Goal: Task Accomplishment & Management: Use online tool/utility

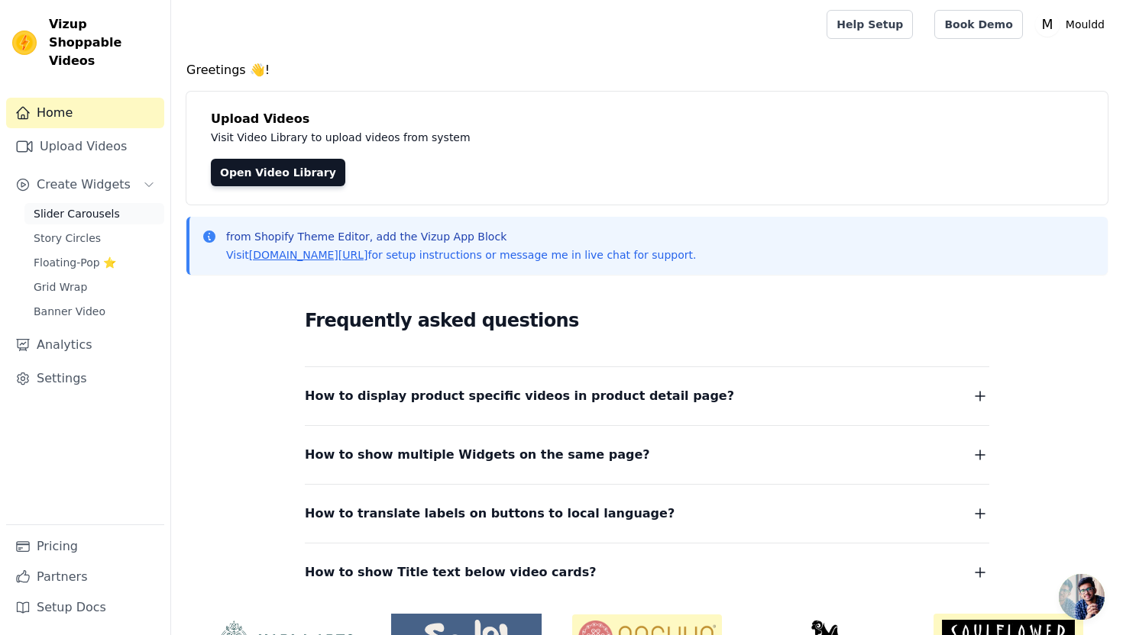
click at [114, 203] on link "Slider Carousels" at bounding box center [94, 213] width 140 height 21
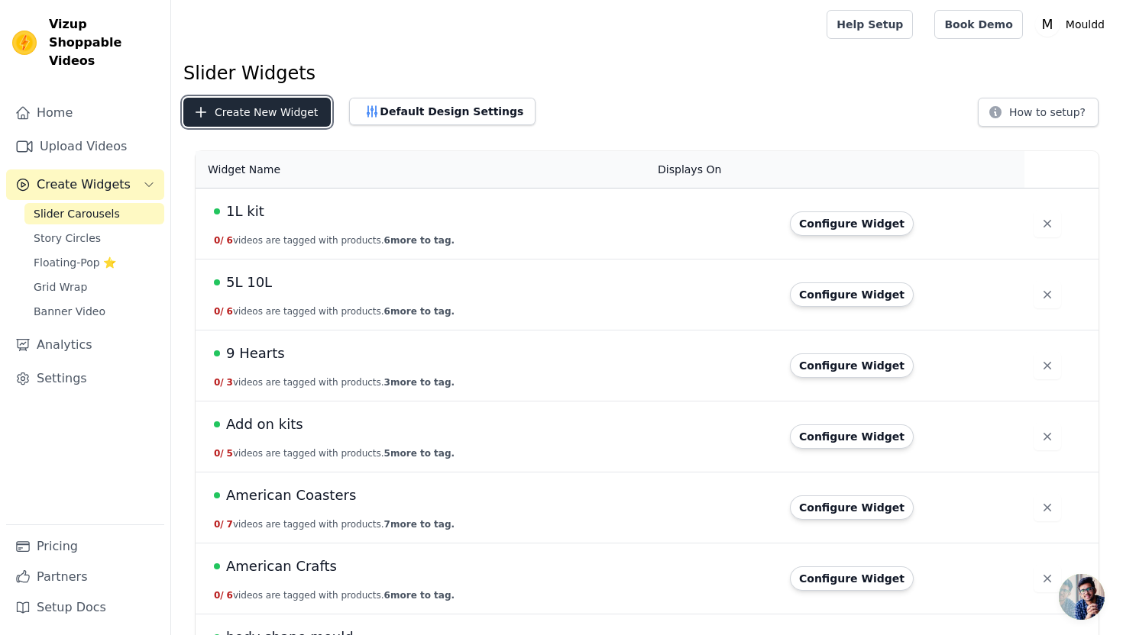
click at [285, 108] on button "Create New Widget" at bounding box center [256, 112] width 147 height 29
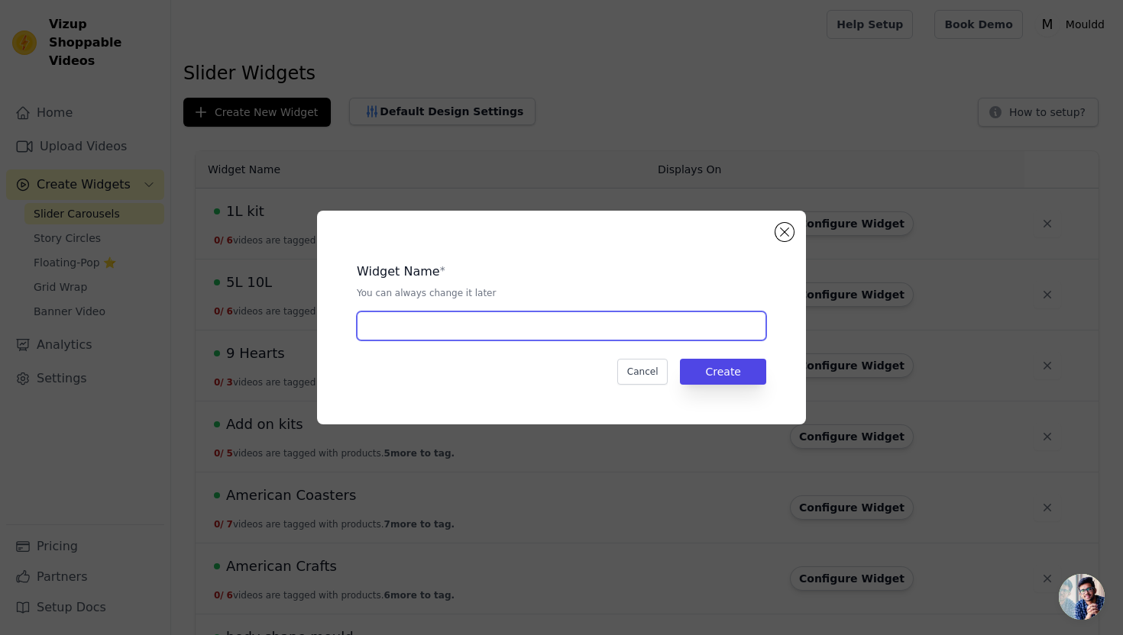
click at [432, 328] on input "text" at bounding box center [561, 326] width 409 height 29
type input "[DATE] Home"
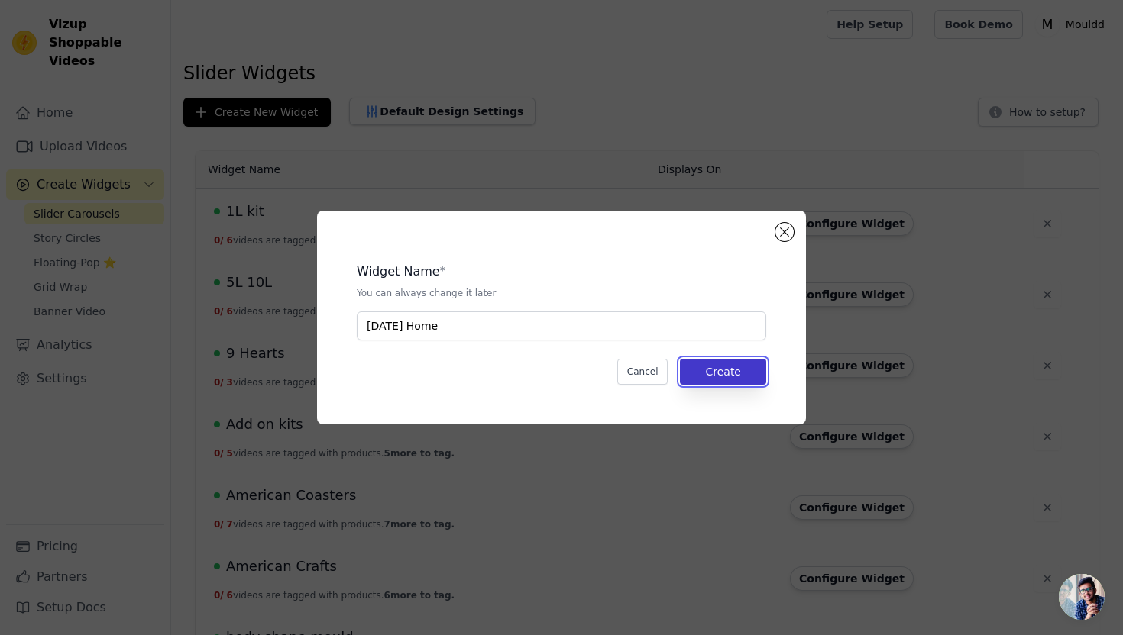
click at [732, 383] on button "Create" at bounding box center [723, 372] width 86 height 26
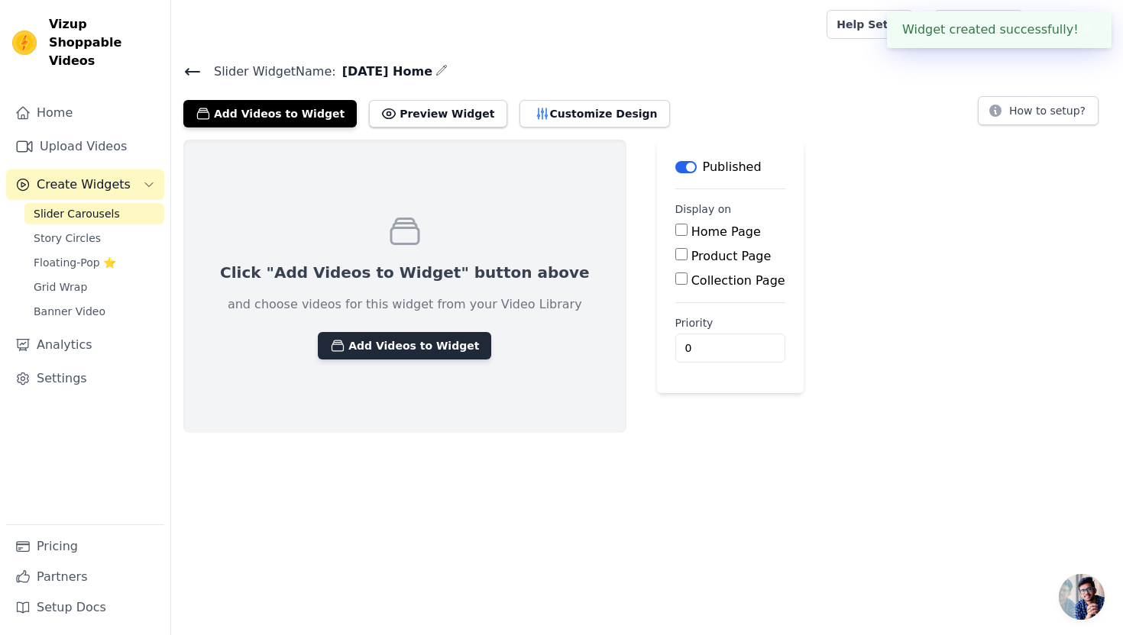
click at [338, 354] on button "Add Videos to Widget" at bounding box center [404, 345] width 173 height 27
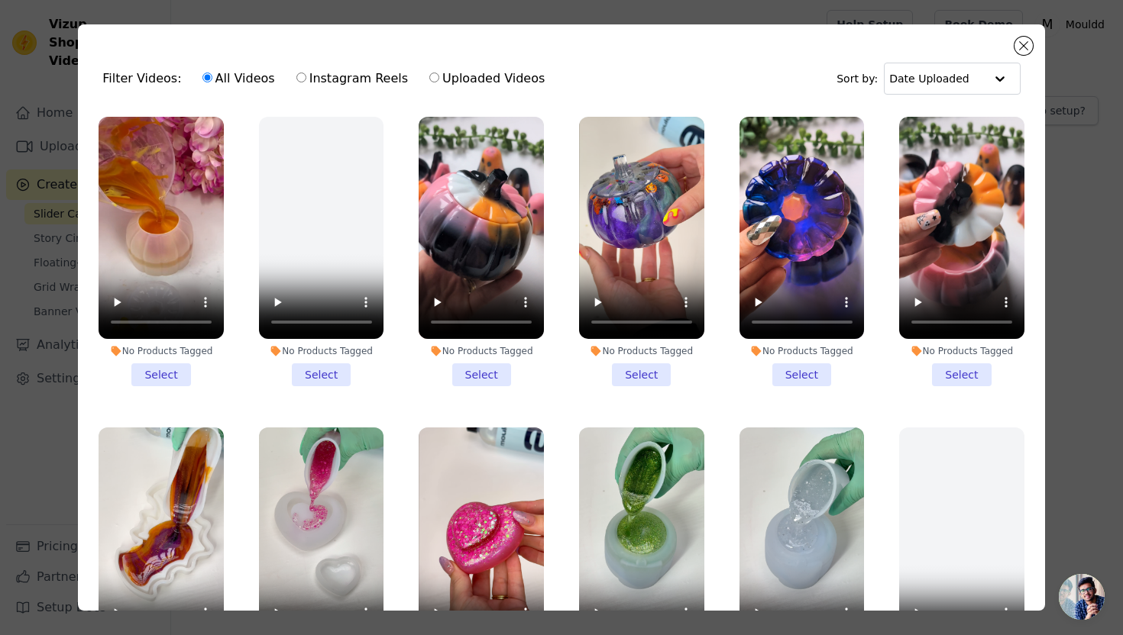
click at [632, 374] on li "No Products Tagged Select" at bounding box center [641, 252] width 125 height 270
click at [0, 0] on input "No Products Tagged Select" at bounding box center [0, 0] width 0 height 0
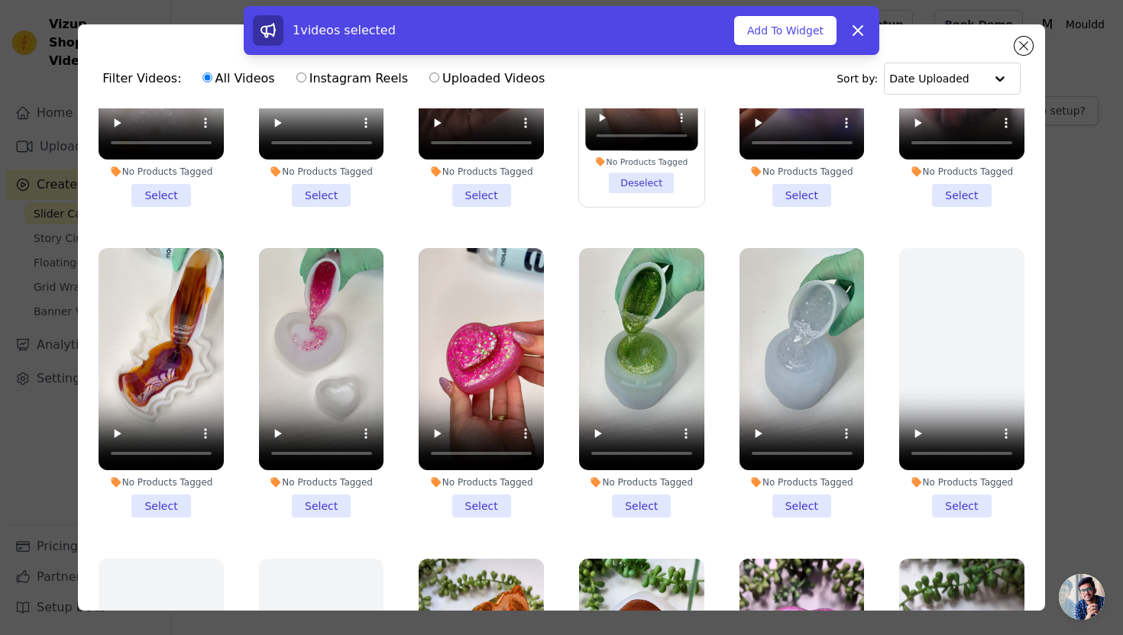
scroll to position [217, 0]
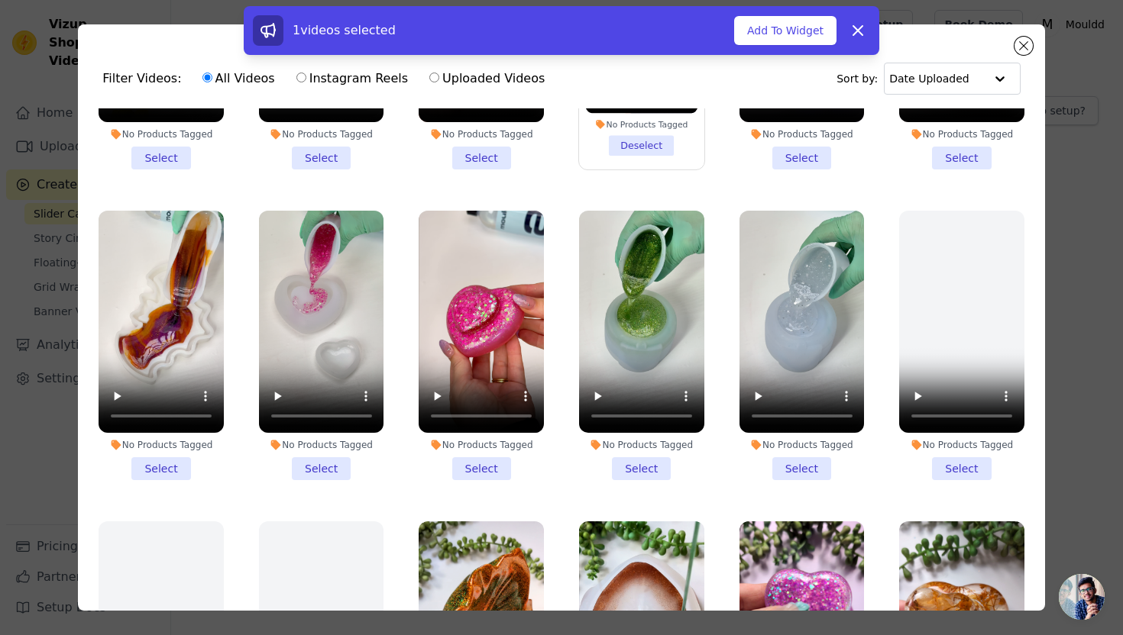
click at [175, 467] on li "No Products Tagged Select" at bounding box center [161, 346] width 125 height 270
click at [0, 0] on input "No Products Tagged Select" at bounding box center [0, 0] width 0 height 0
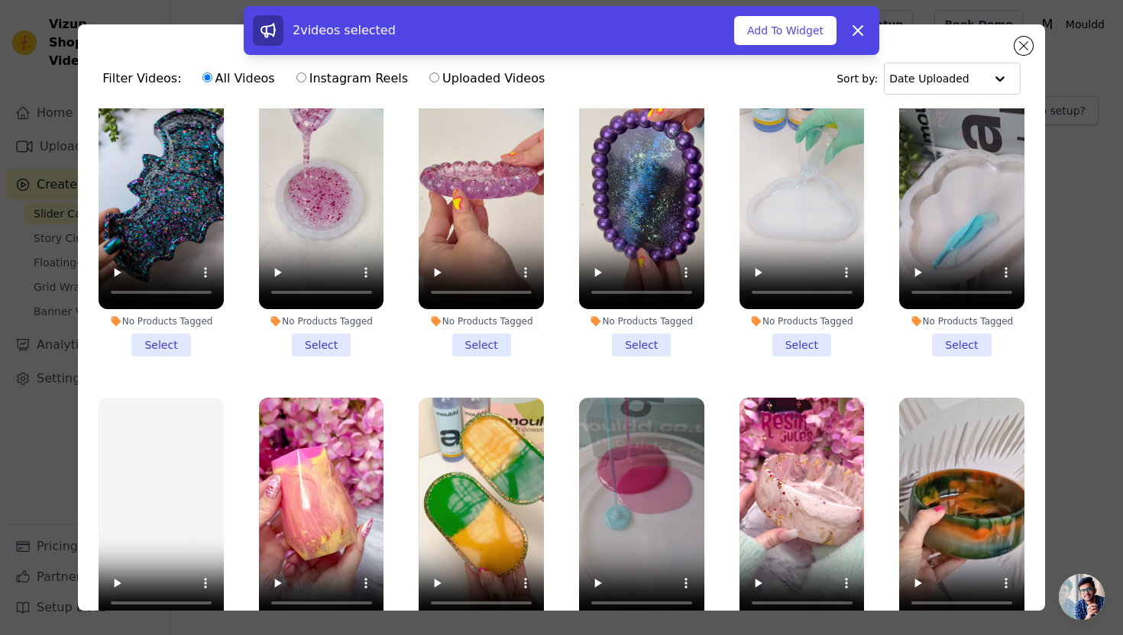
scroll to position [1302, 0]
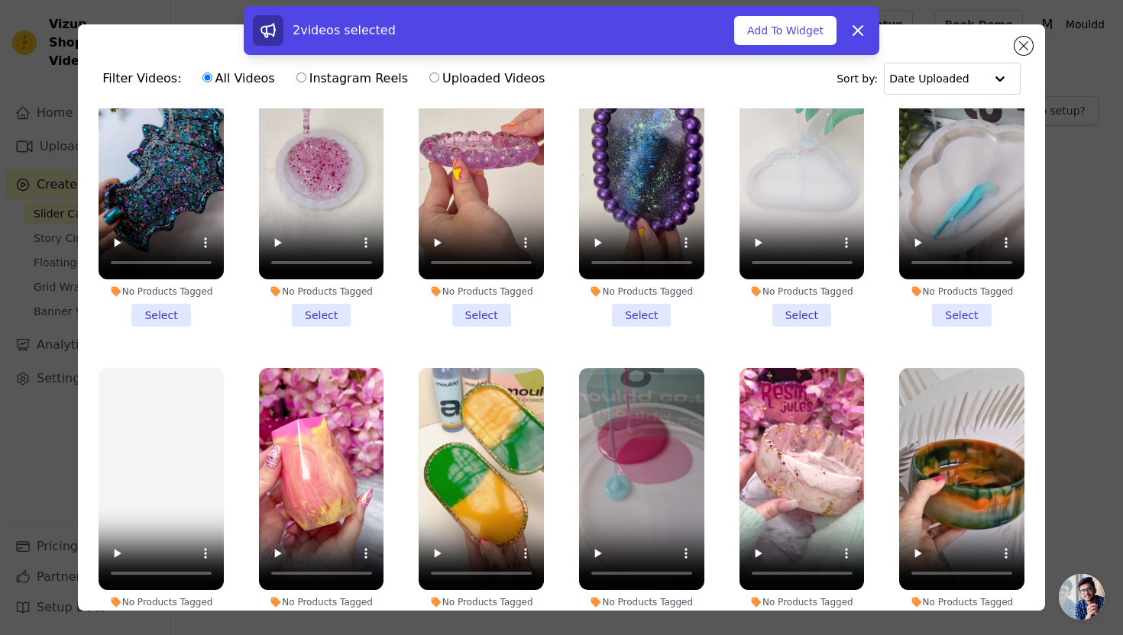
click at [173, 319] on li "No Products Tagged Select" at bounding box center [161, 192] width 125 height 270
click at [0, 0] on input "No Products Tagged Select" at bounding box center [0, 0] width 0 height 0
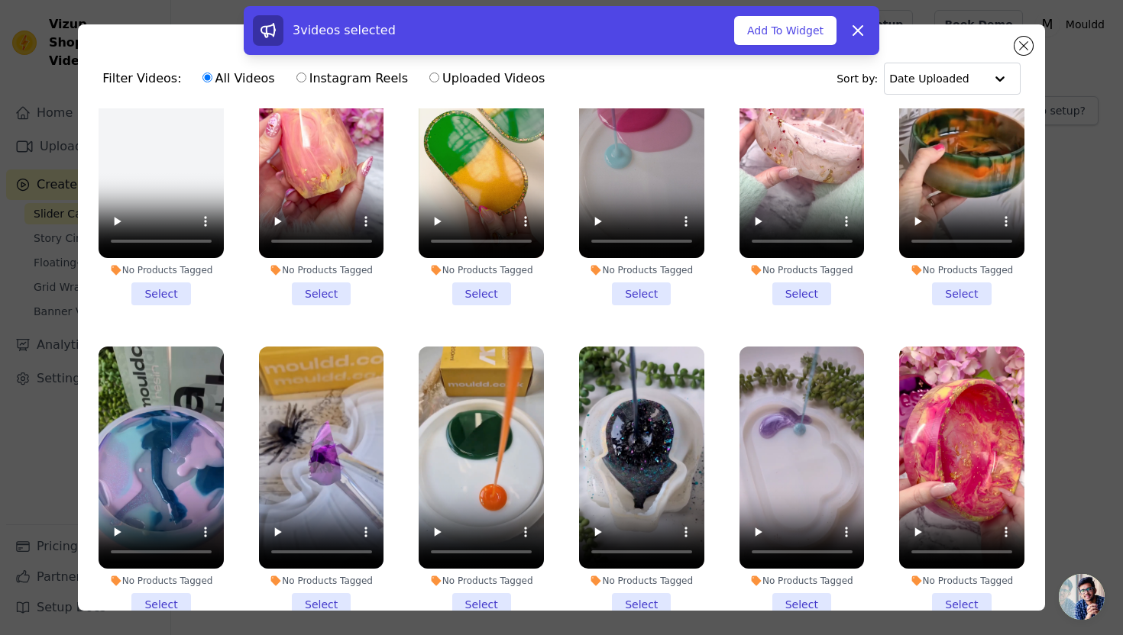
scroll to position [1729, 0]
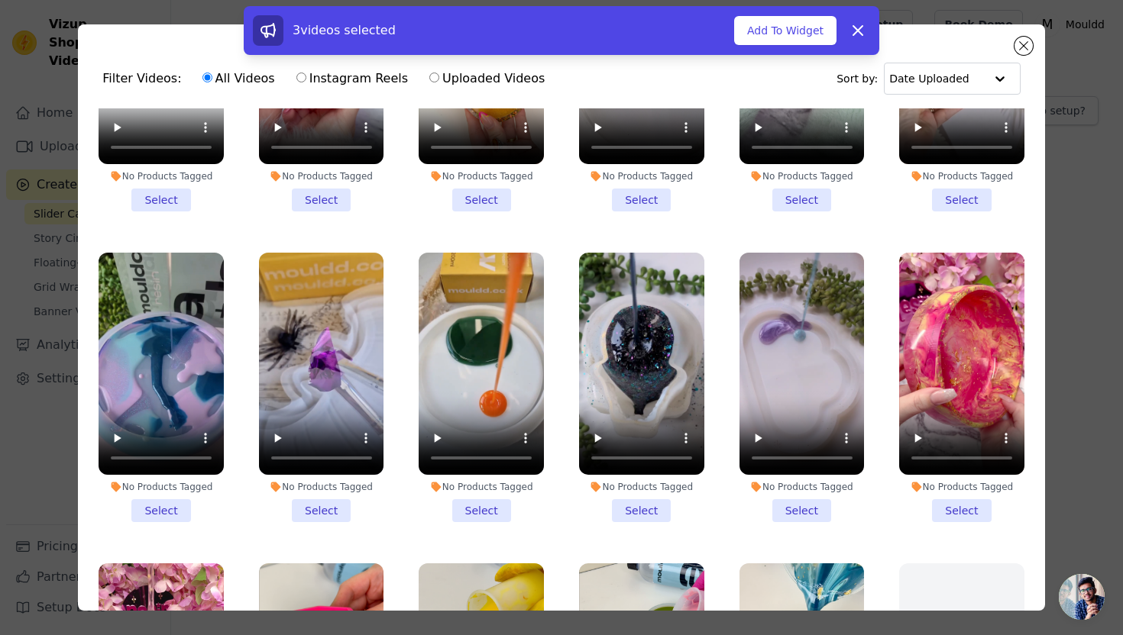
click at [647, 508] on li "No Products Tagged Select" at bounding box center [641, 388] width 125 height 270
click at [0, 0] on input "No Products Tagged Select" at bounding box center [0, 0] width 0 height 0
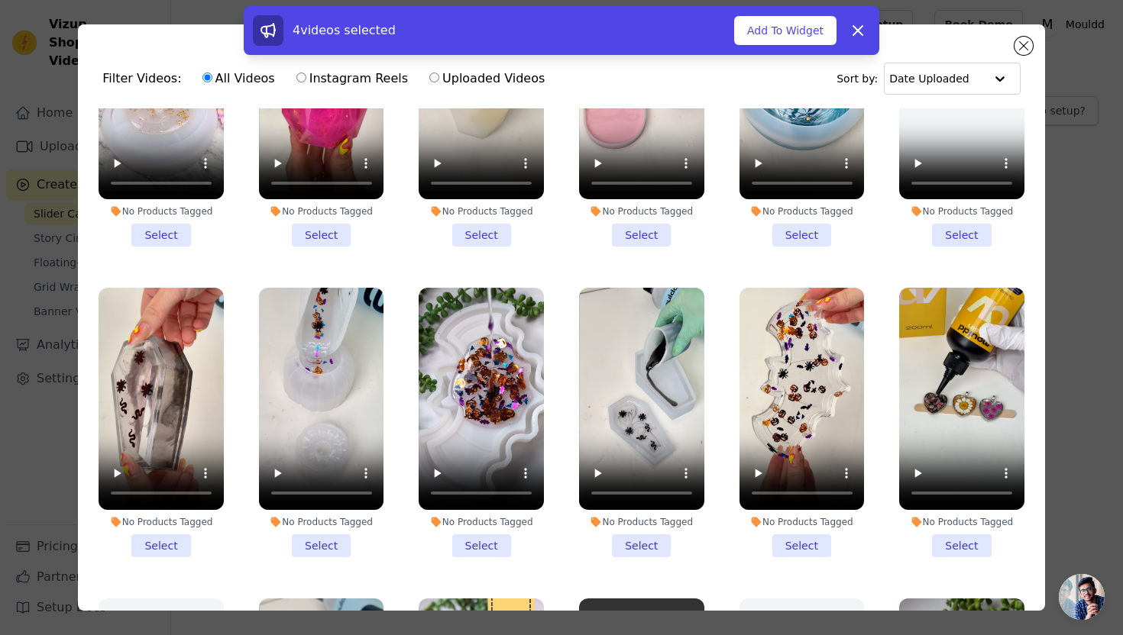
scroll to position [2321, 0]
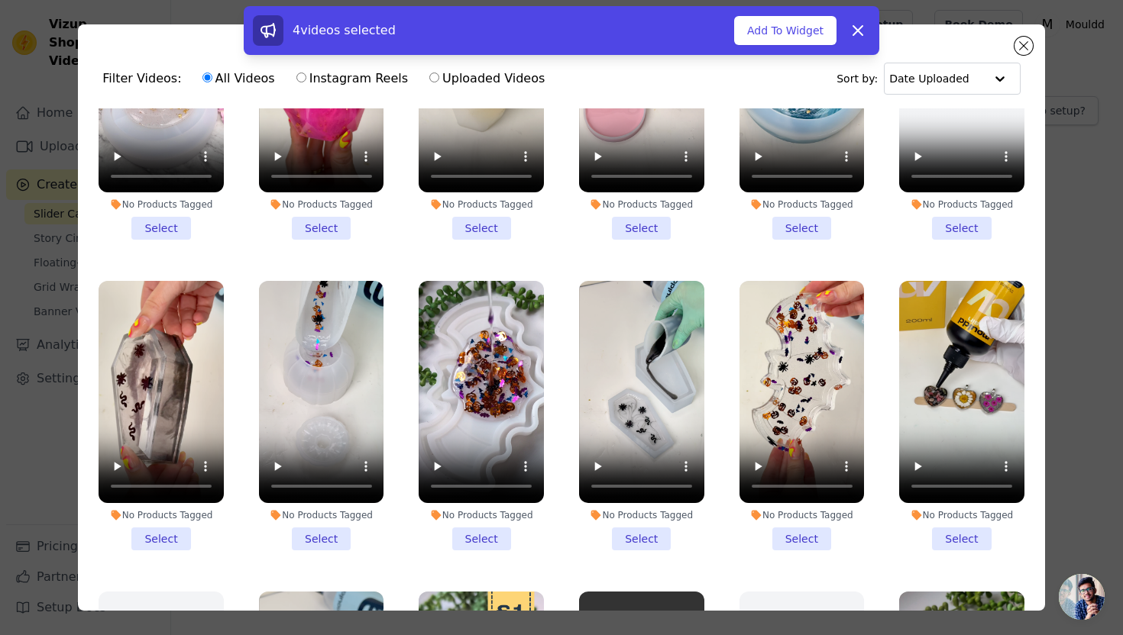
click at [169, 542] on li "No Products Tagged Select" at bounding box center [161, 416] width 125 height 270
click at [0, 0] on input "No Products Tagged Select" at bounding box center [0, 0] width 0 height 0
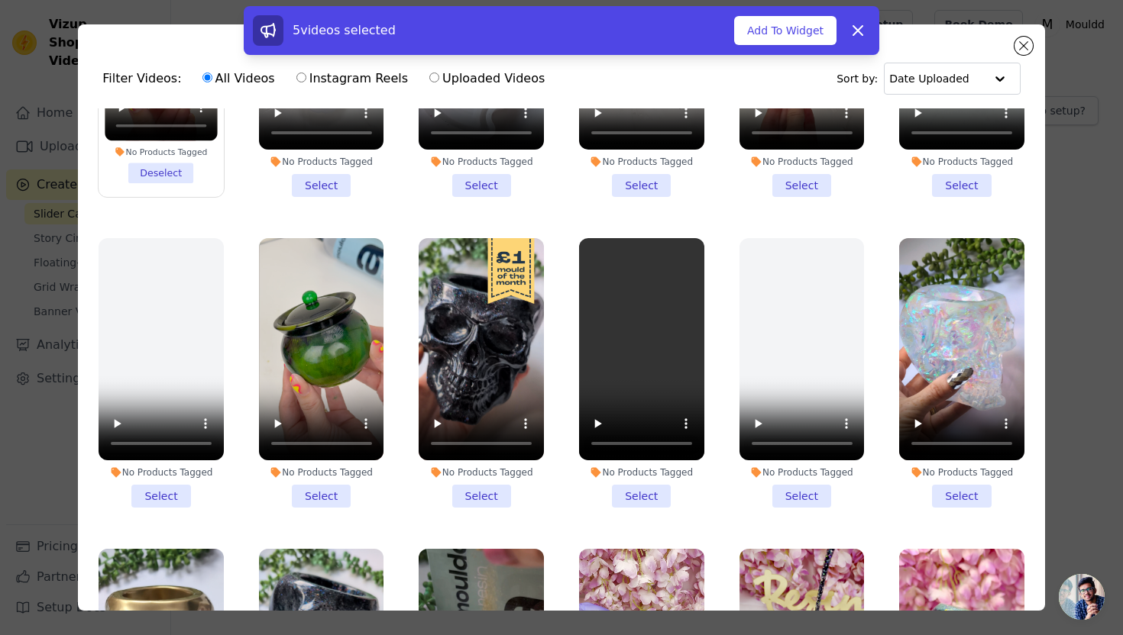
scroll to position [2689, 0]
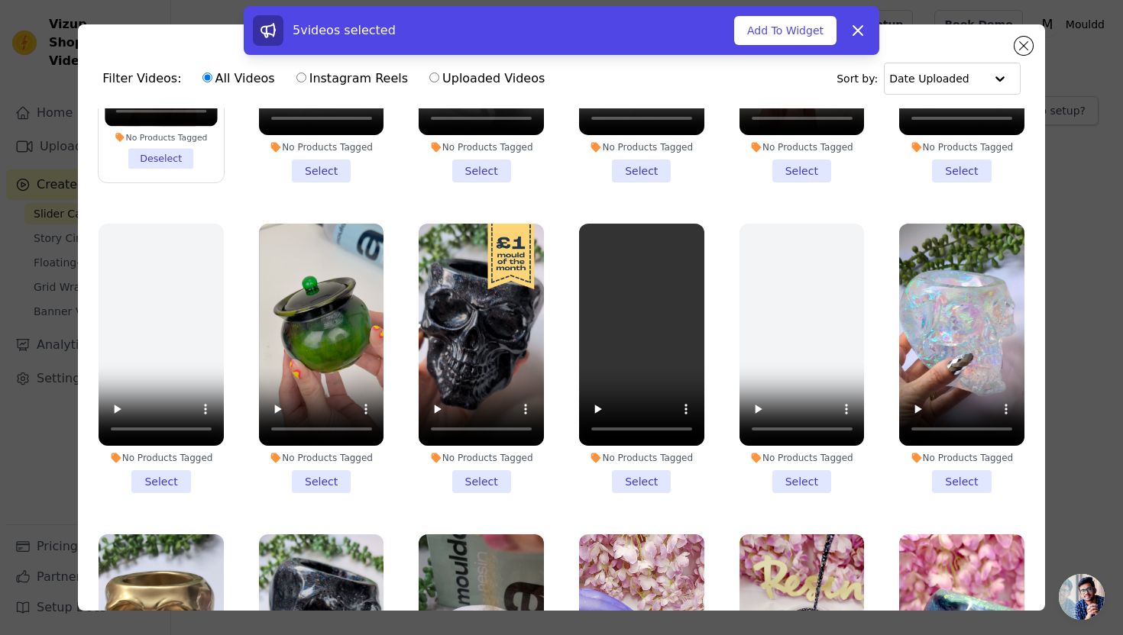
click at [339, 479] on li "No Products Tagged Select" at bounding box center [321, 359] width 125 height 270
click at [0, 0] on input "No Products Tagged Select" at bounding box center [0, 0] width 0 height 0
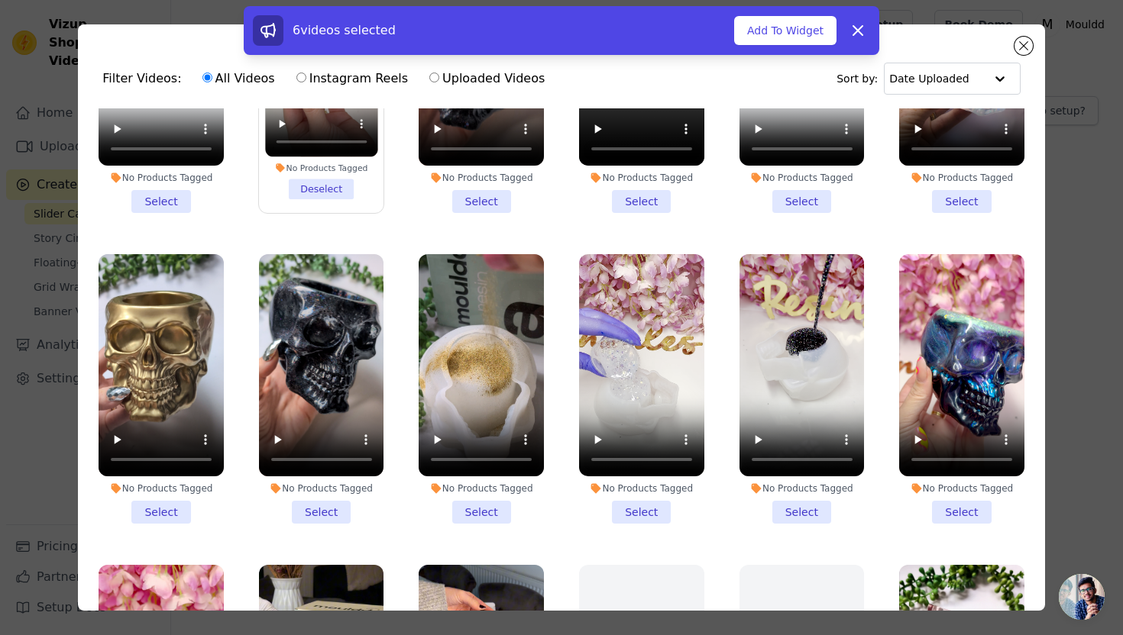
scroll to position [2998, 0]
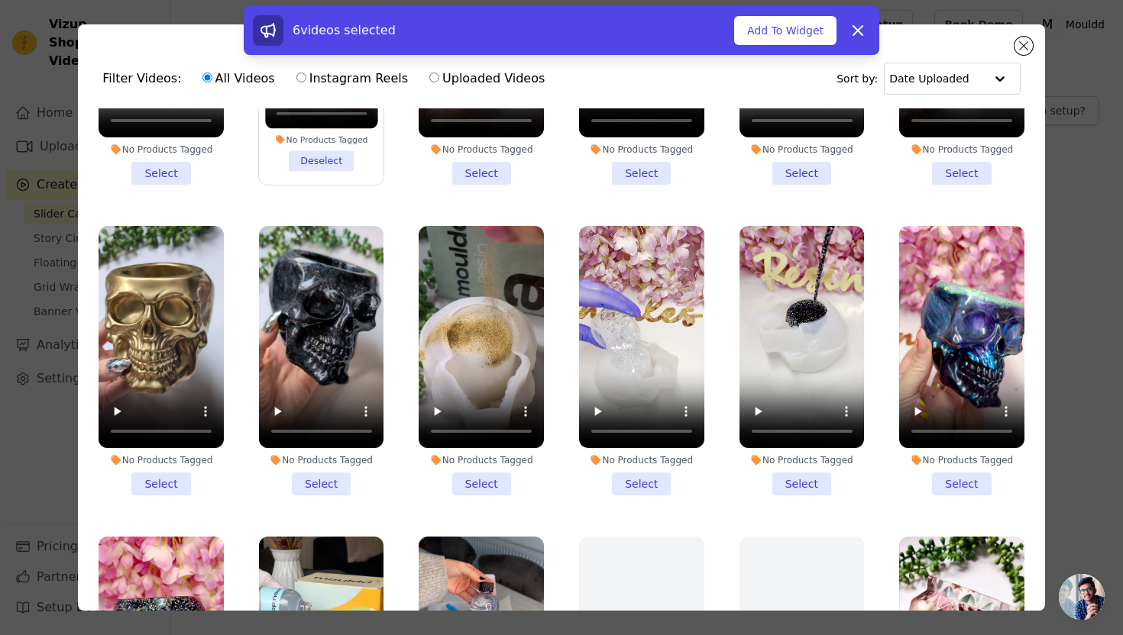
click at [332, 481] on li "No Products Tagged Select" at bounding box center [321, 361] width 125 height 270
click at [0, 0] on input "No Products Tagged Select" at bounding box center [0, 0] width 0 height 0
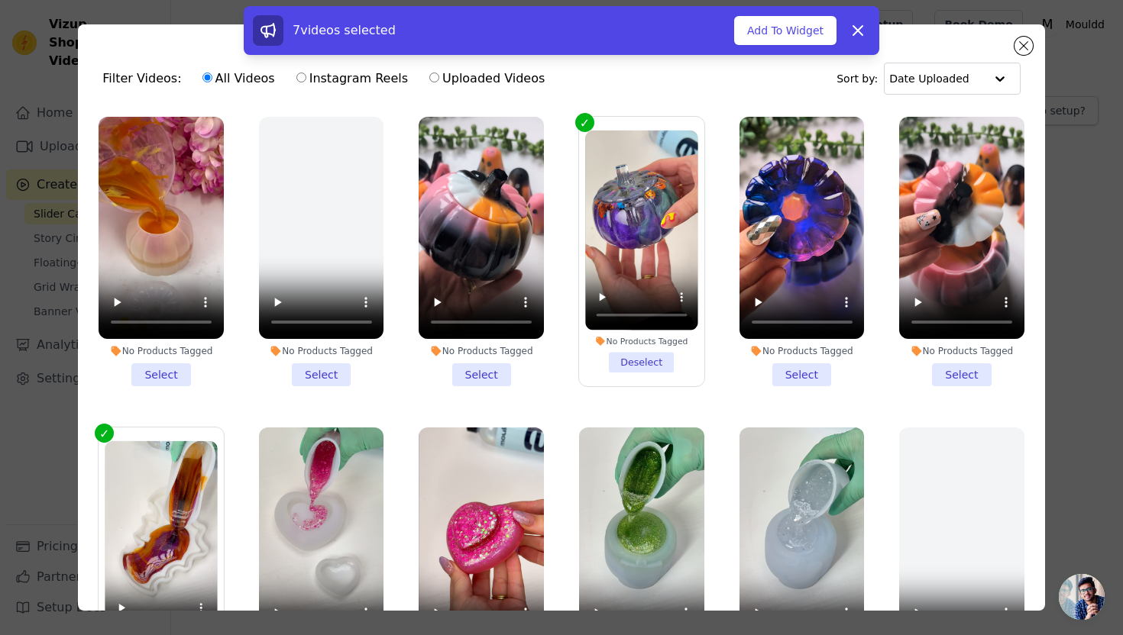
scroll to position [1, 0]
click at [970, 368] on li "No Products Tagged Select" at bounding box center [961, 251] width 125 height 270
click at [0, 0] on input "No Products Tagged Select" at bounding box center [0, 0] width 0 height 0
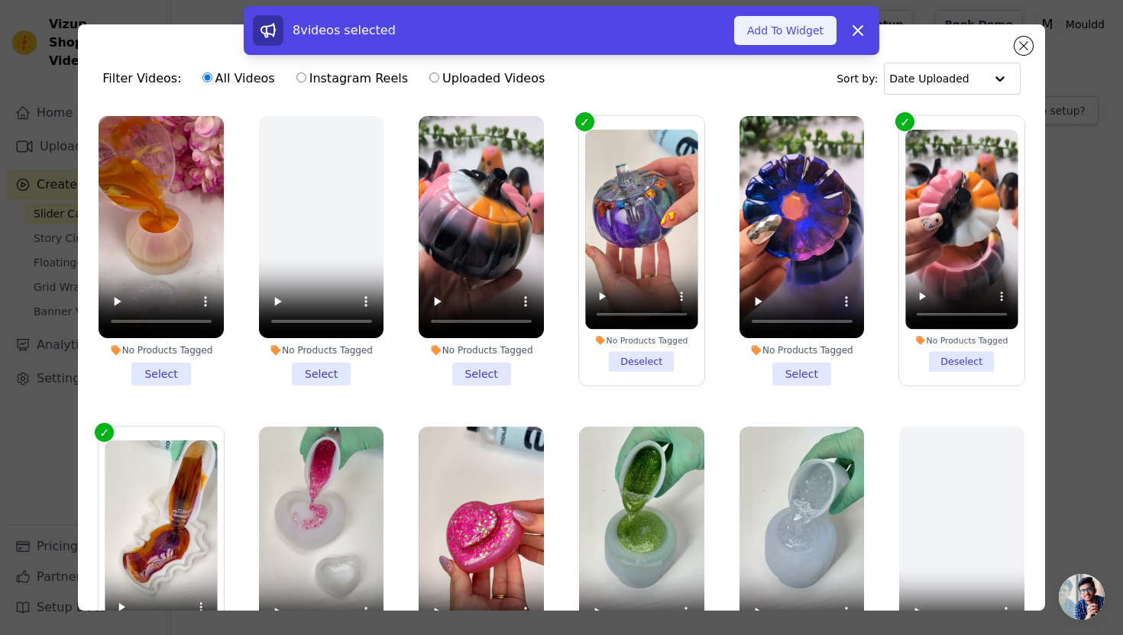
click at [775, 34] on button "Add To Widget" at bounding box center [785, 30] width 102 height 29
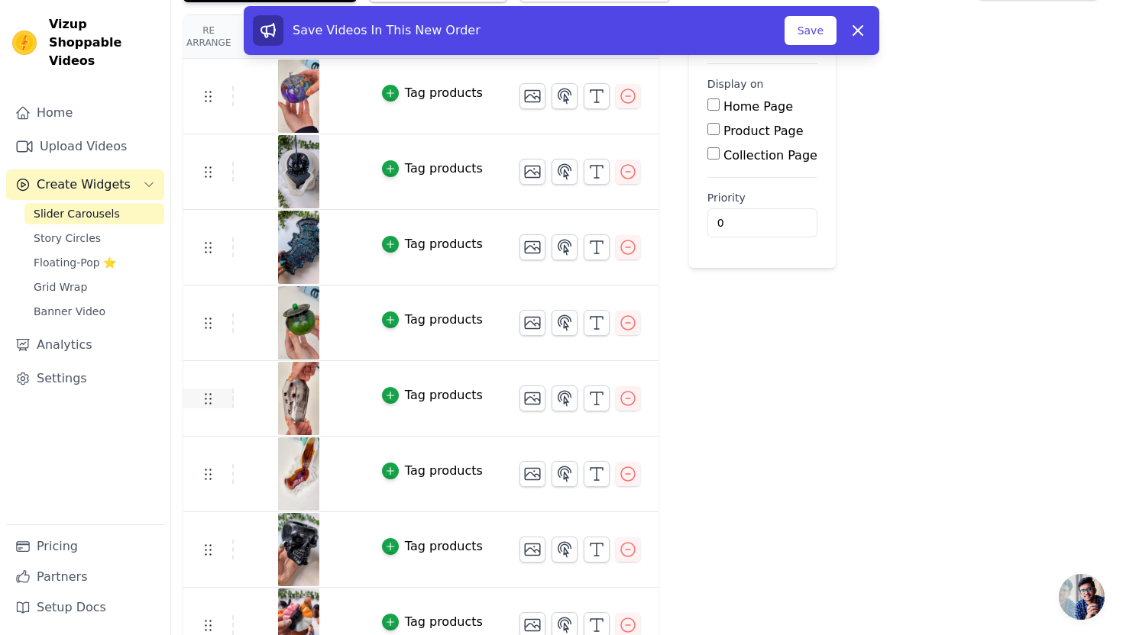
scroll to position [153, 0]
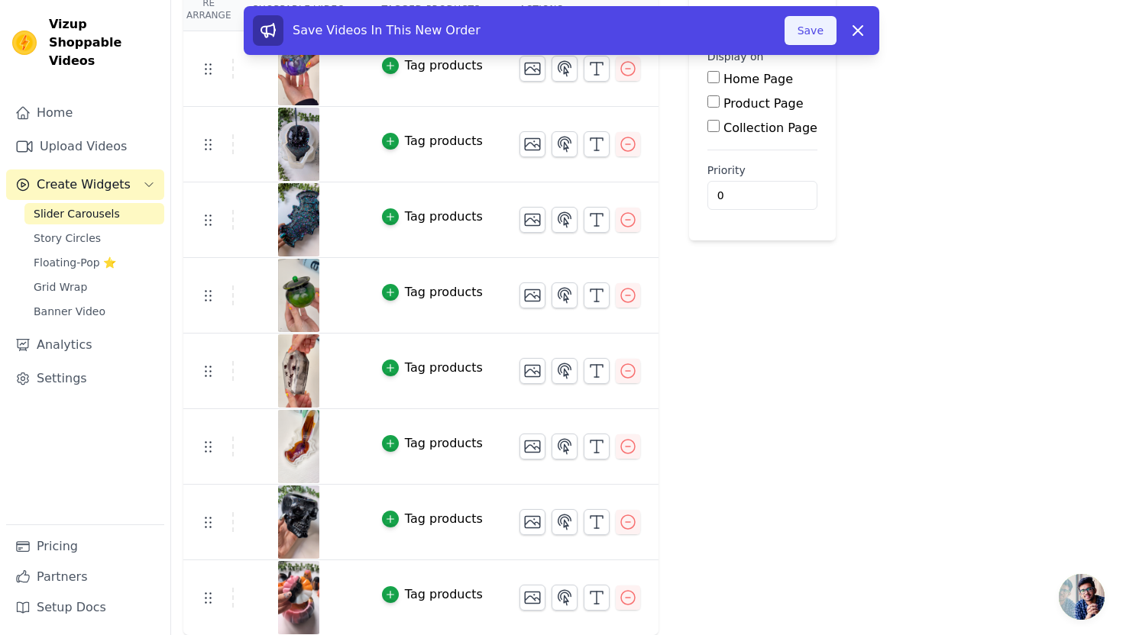
click at [803, 32] on button "Save" at bounding box center [810, 30] width 52 height 29
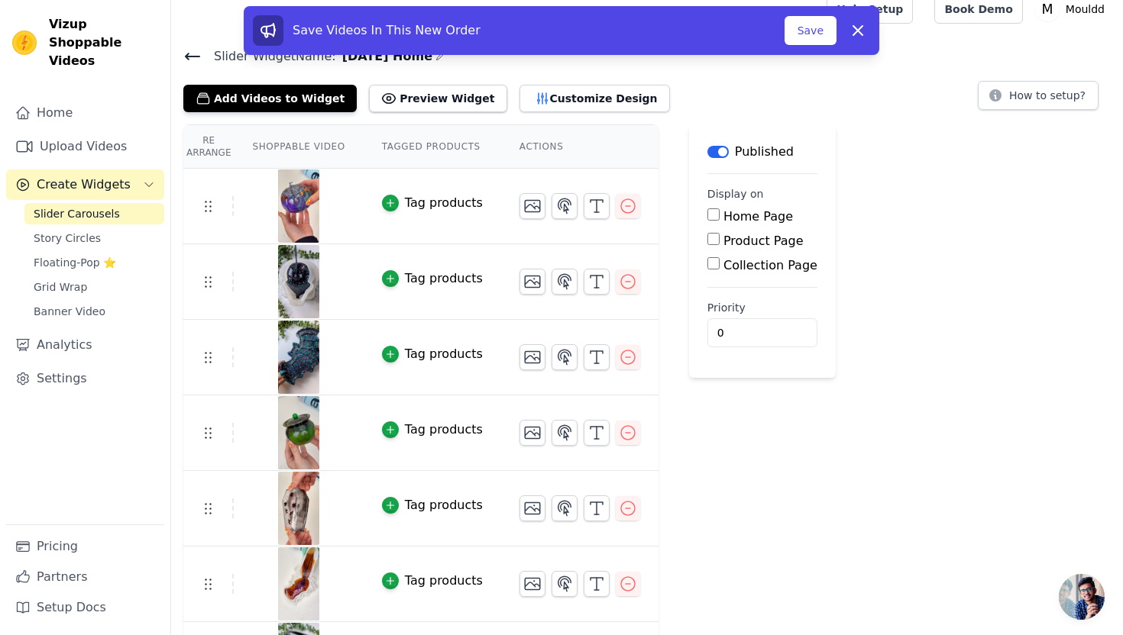
scroll to position [0, 0]
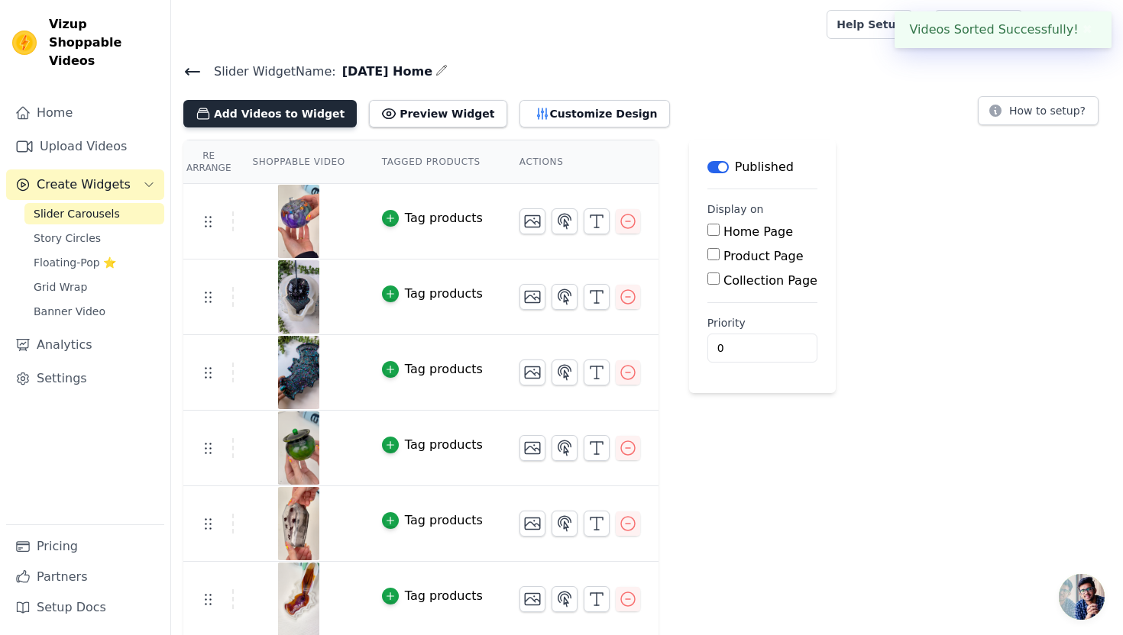
click at [287, 114] on button "Add Videos to Widget" at bounding box center [269, 113] width 173 height 27
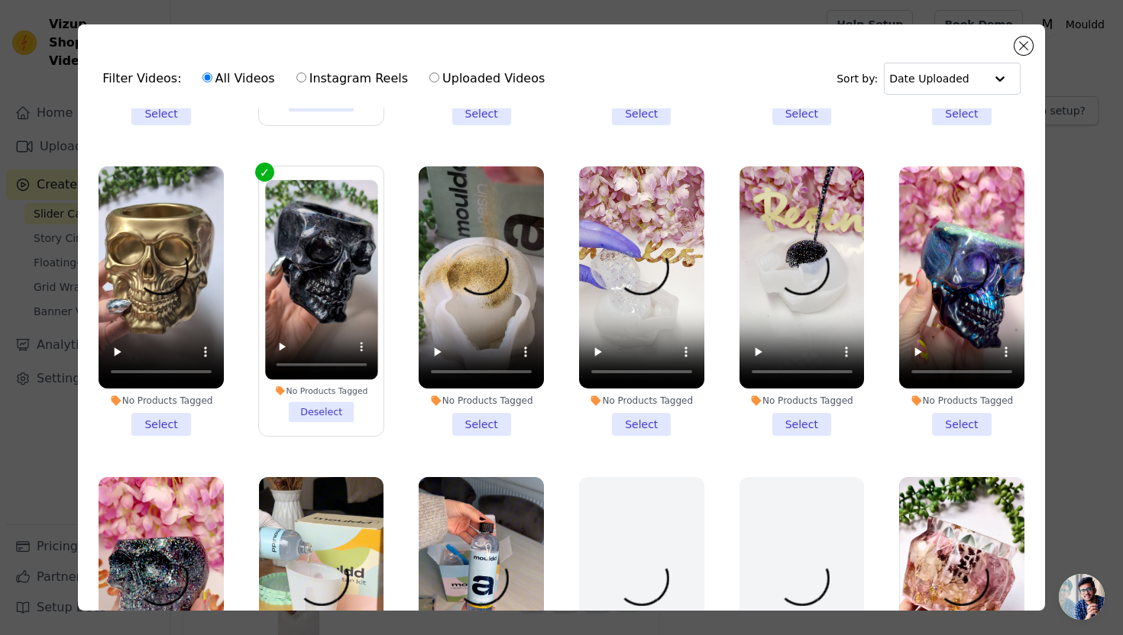
scroll to position [3192, 0]
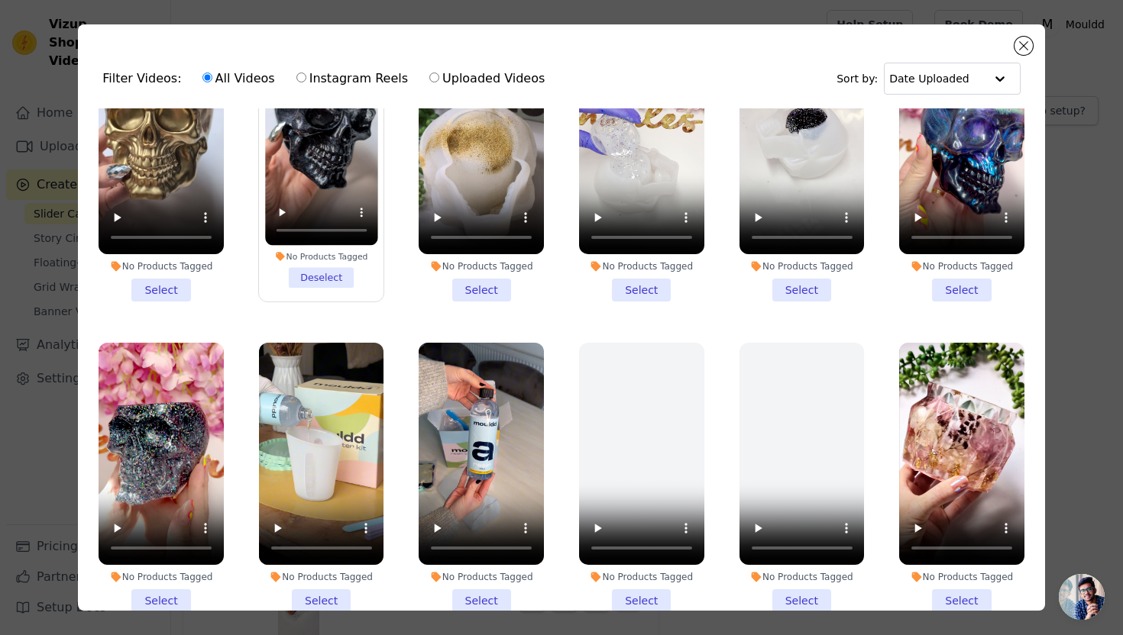
click at [955, 286] on li "No Products Tagged Select" at bounding box center [961, 167] width 125 height 270
click at [0, 0] on input "No Products Tagged Select" at bounding box center [0, 0] width 0 height 0
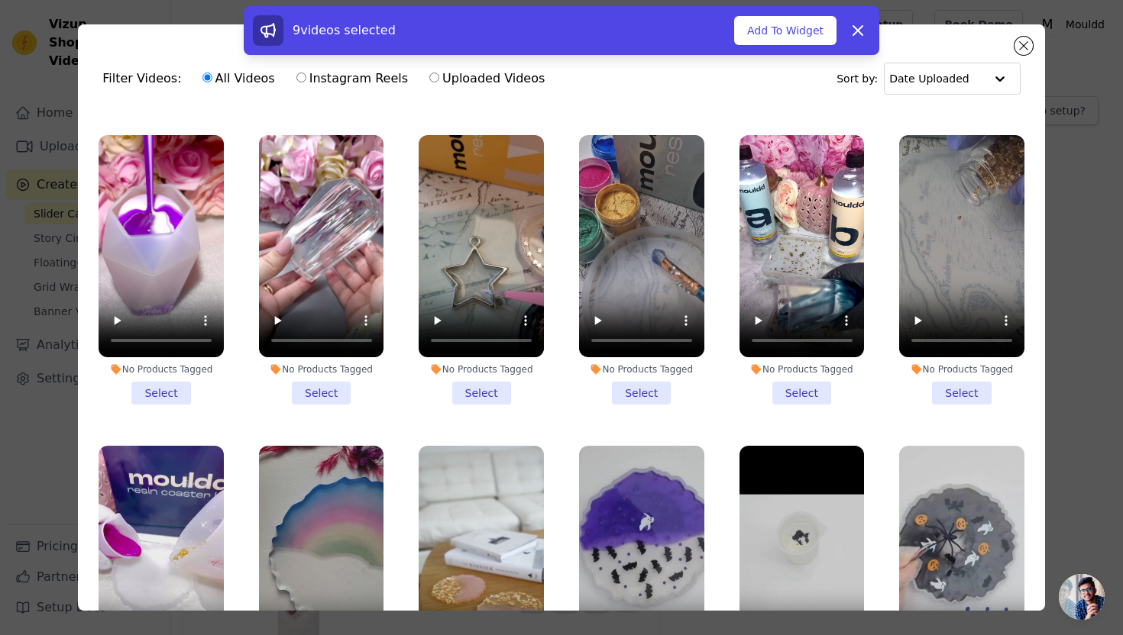
scroll to position [14973, 0]
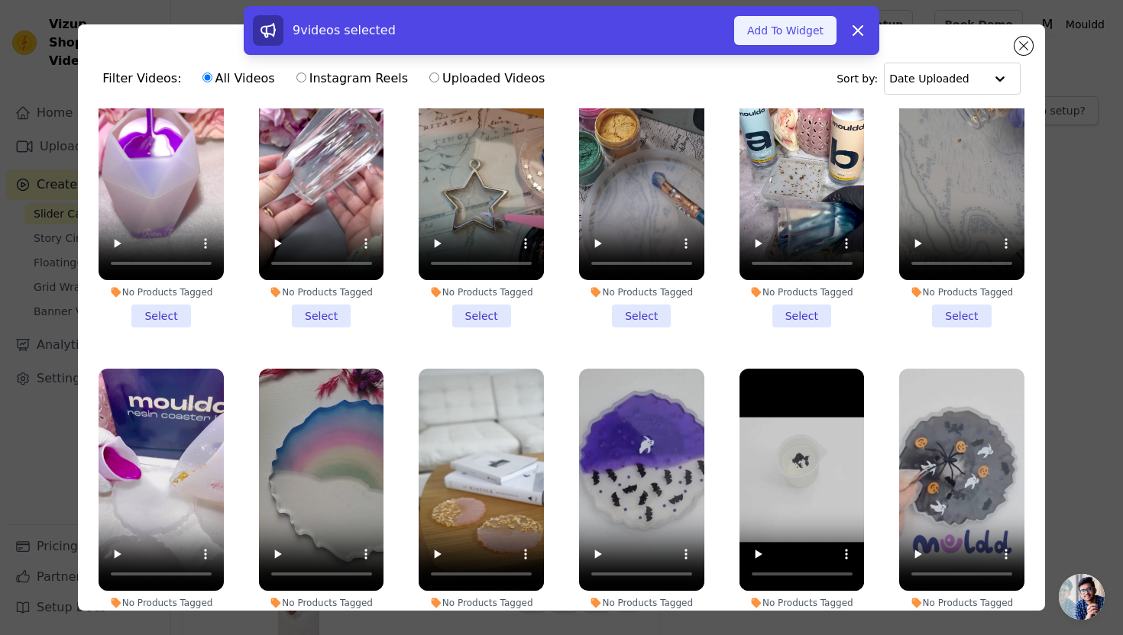
click at [784, 37] on button "Add To Widget" at bounding box center [785, 30] width 102 height 29
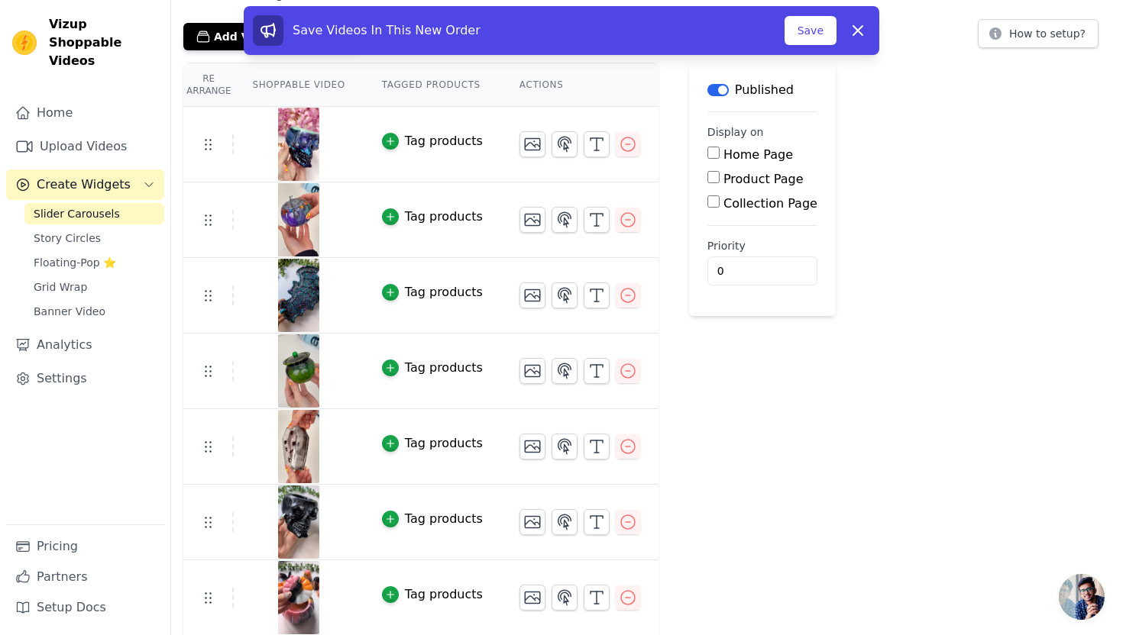
scroll to position [0, 0]
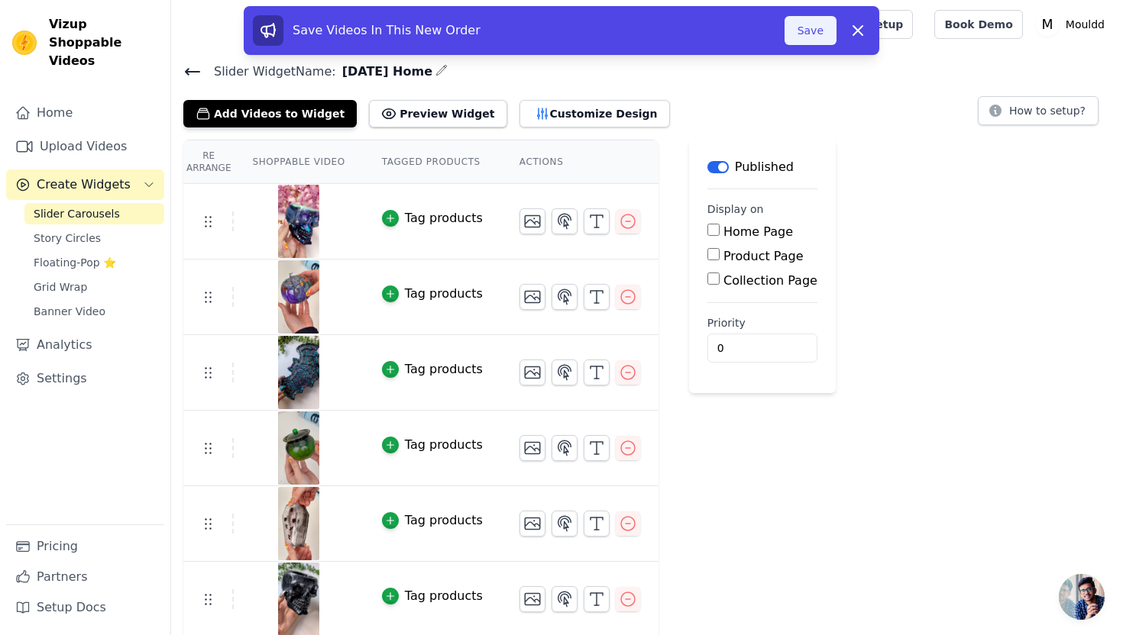
click at [794, 31] on button "Save" at bounding box center [810, 30] width 52 height 29
